Goal: Task Accomplishment & Management: Use online tool/utility

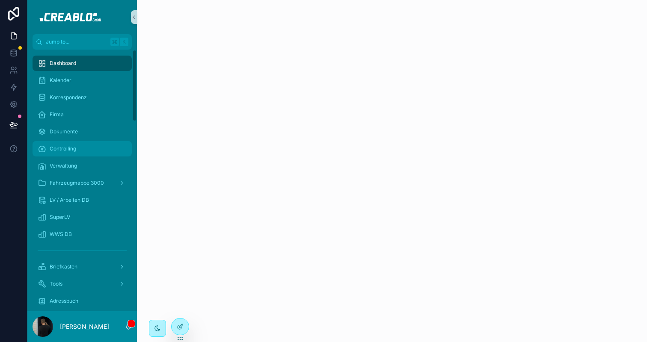
click at [91, 141] on link "Controlling" at bounding box center [82, 148] width 99 height 15
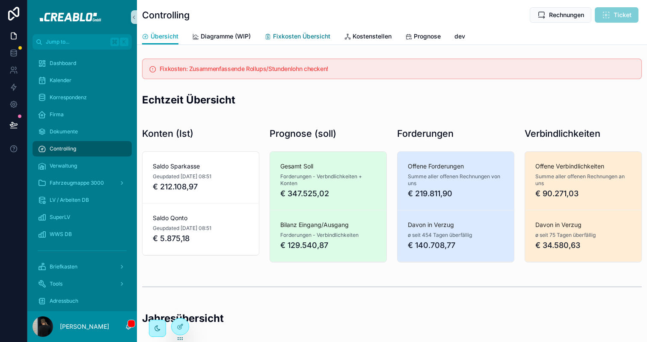
click at [297, 30] on link "Fixkosten Übersicht" at bounding box center [298, 37] width 66 height 17
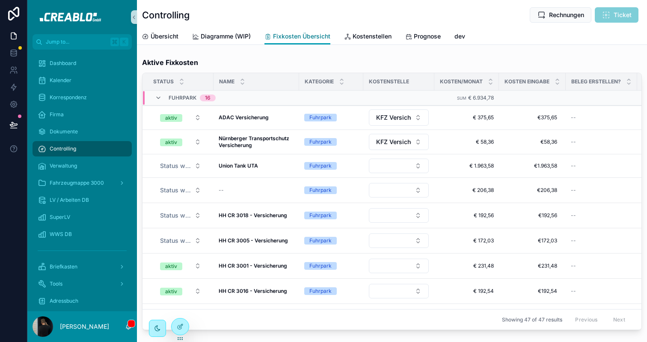
scroll to position [230, 0]
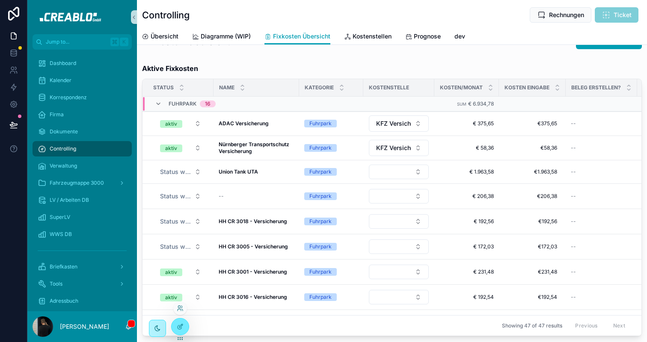
click at [183, 304] on div at bounding box center [180, 309] width 14 height 14
click at [180, 310] on icon at bounding box center [180, 308] width 7 height 7
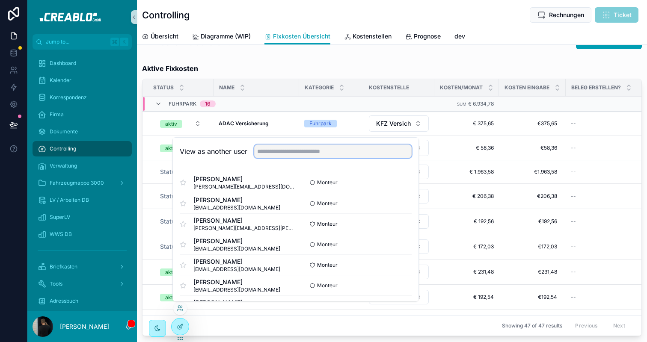
click at [280, 152] on input "text" at bounding box center [333, 152] width 158 height 14
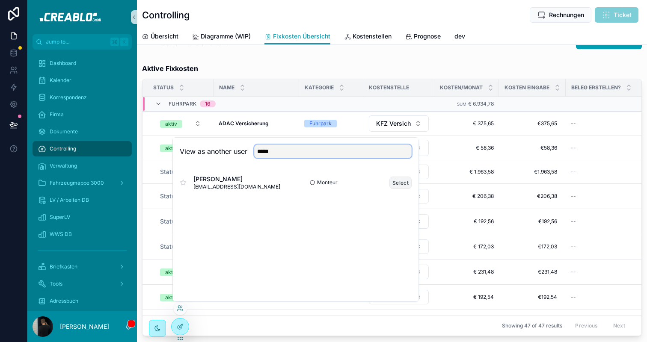
type input "*****"
click at [395, 181] on button "Select" at bounding box center [401, 183] width 22 height 12
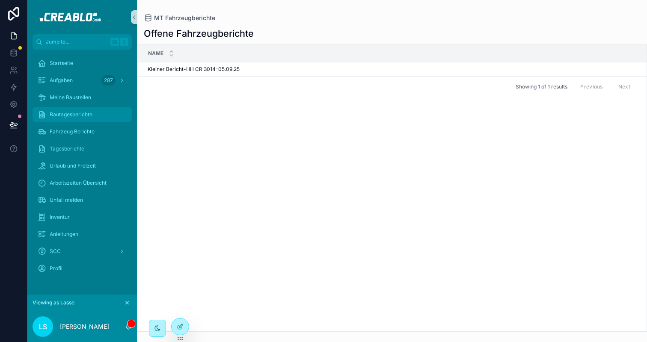
click at [93, 119] on div "Bautagesberichte" at bounding box center [82, 115] width 89 height 14
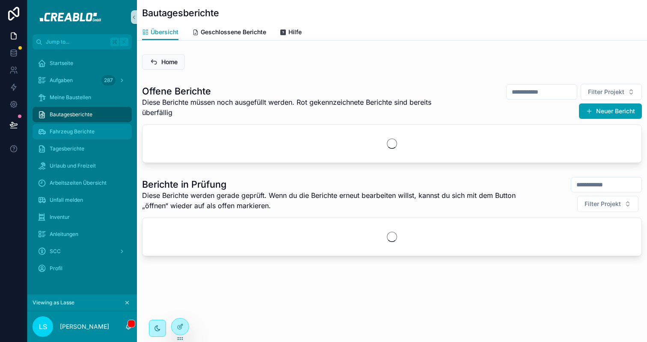
click at [92, 130] on span "Fahrzeug Berichte" at bounding box center [72, 131] width 45 height 7
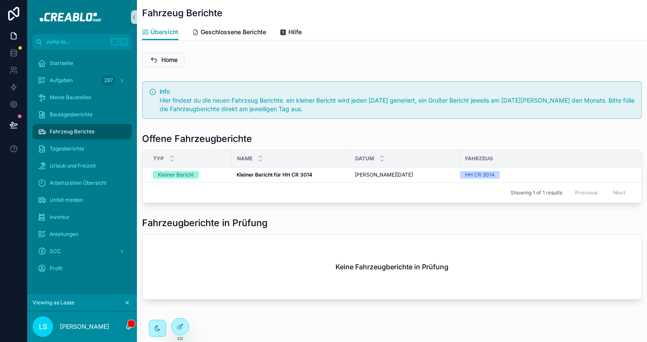
scroll to position [18, 0]
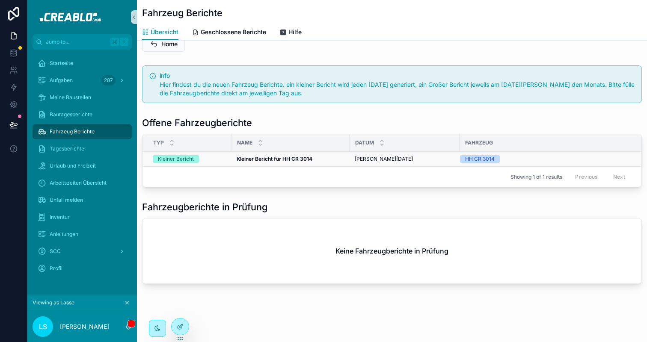
click at [216, 158] on div "Kleiner Bericht" at bounding box center [190, 159] width 74 height 8
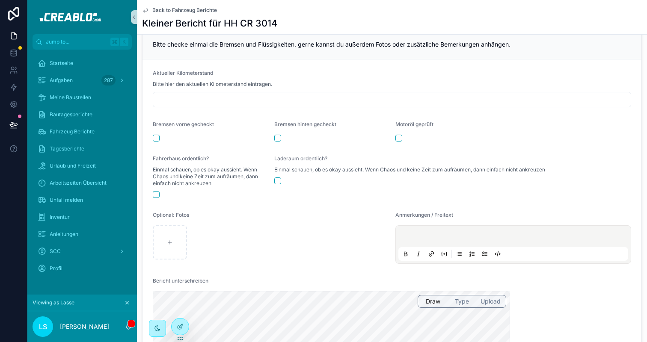
scroll to position [97, 0]
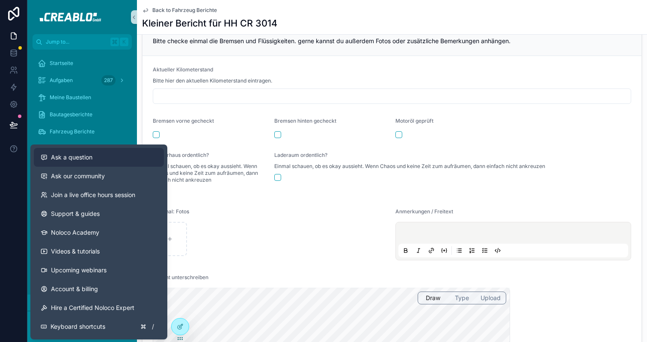
click at [48, 153] on div "Ask a question" at bounding box center [99, 157] width 116 height 9
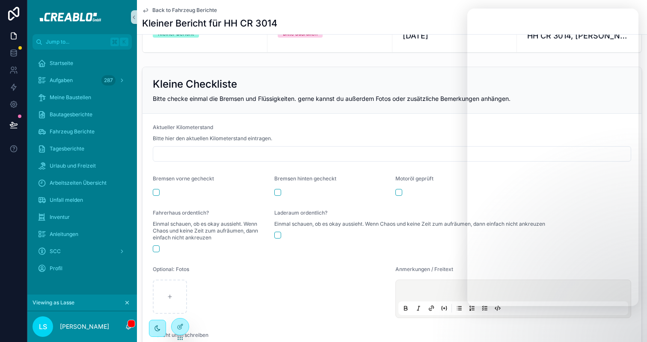
scroll to position [0, 0]
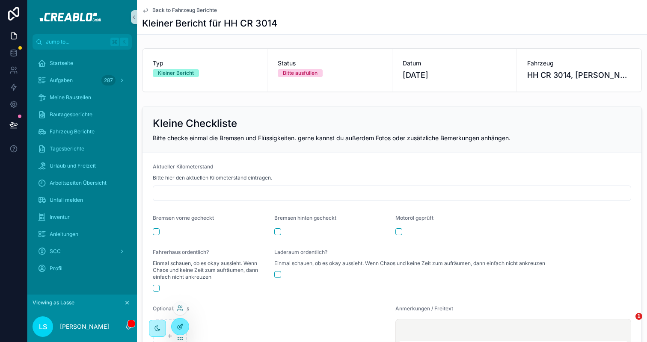
click at [178, 329] on icon at bounding box center [180, 328] width 4 height 4
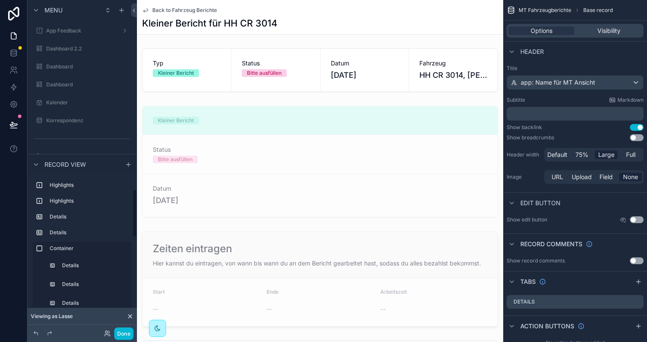
scroll to position [1295, 0]
click at [125, 335] on button "Done" at bounding box center [123, 334] width 19 height 12
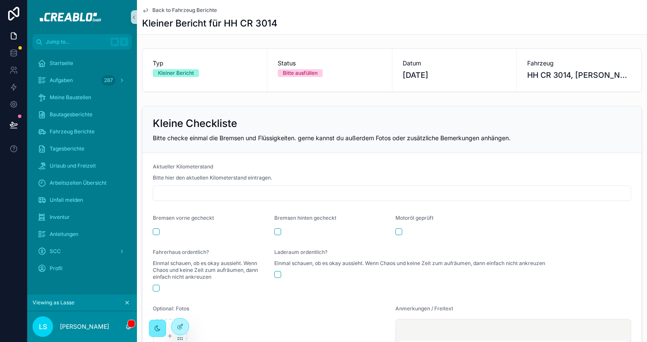
click at [158, 325] on icon "scrollable content" at bounding box center [157, 328] width 7 height 7
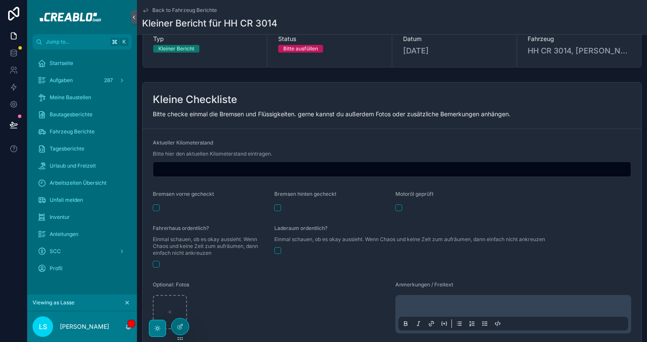
scroll to position [24, 0]
click at [174, 164] on input "scrollable content" at bounding box center [392, 170] width 478 height 12
click at [174, 160] on div "Aktueller Kilometerstand Bitte hier den aktuellen Kilometerstand eintragen." at bounding box center [392, 159] width 479 height 38
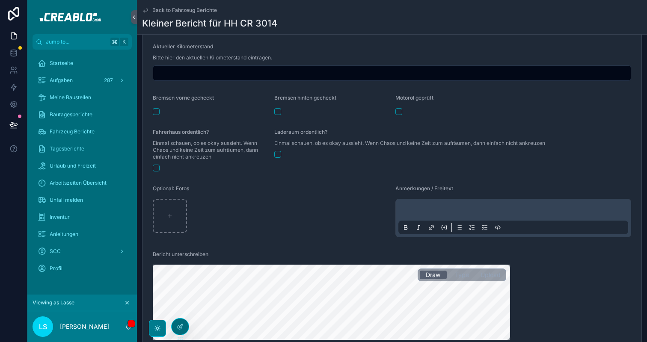
scroll to position [214, 0]
